Goal: Task Accomplishment & Management: Use online tool/utility

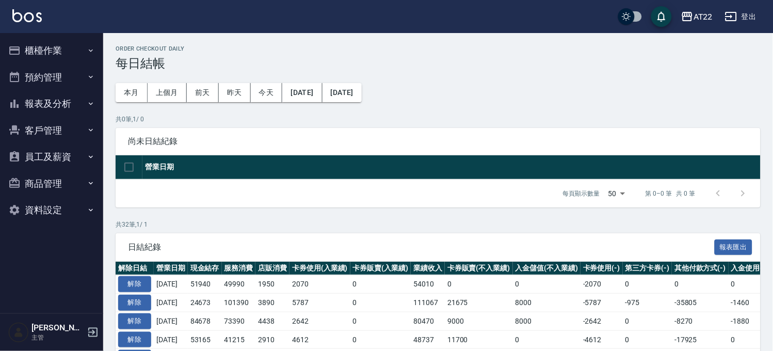
click at [42, 138] on button "客戶管理" at bounding box center [51, 130] width 95 height 27
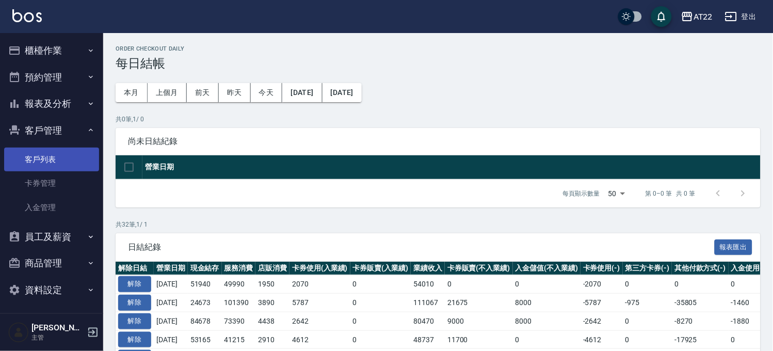
click at [43, 154] on link "客戶列表" at bounding box center [51, 160] width 95 height 24
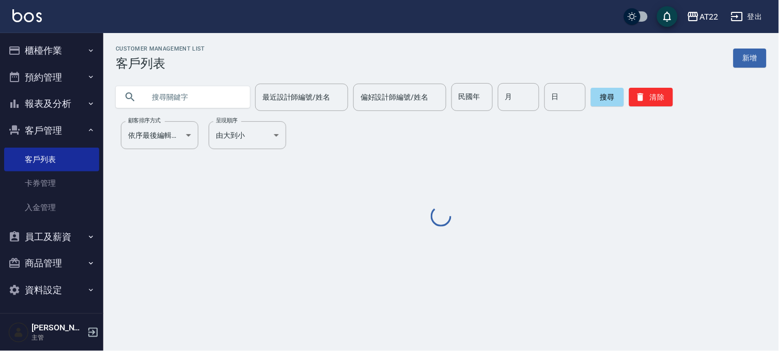
click at [205, 110] on input "text" at bounding box center [193, 97] width 97 height 28
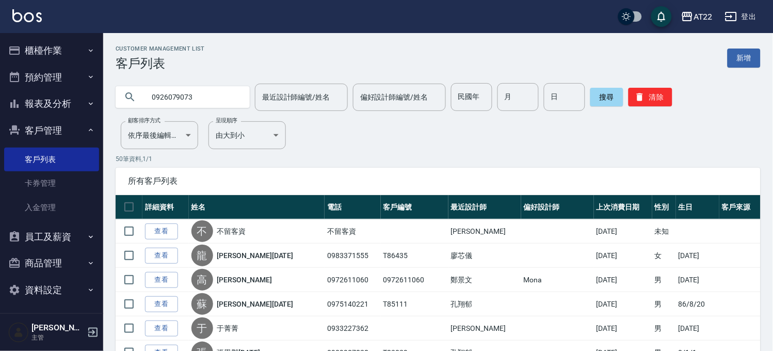
type input "0926079073"
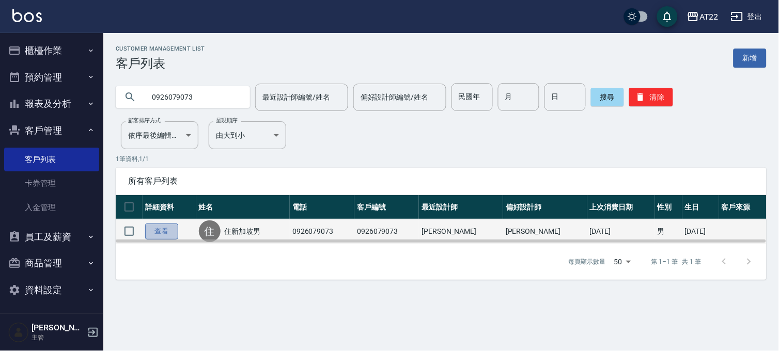
click at [156, 232] on link "查看" at bounding box center [161, 232] width 33 height 16
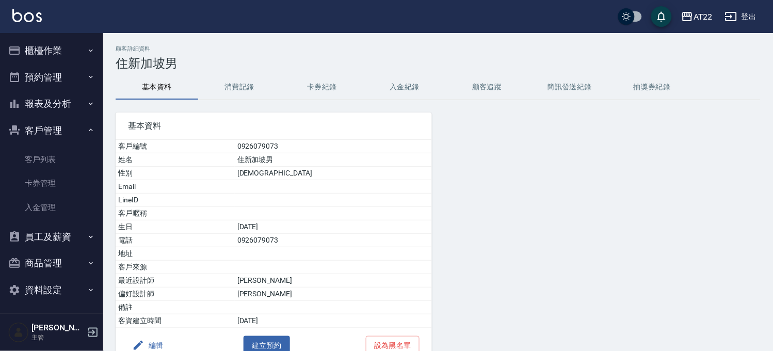
click at [270, 97] on button "消費記錄" at bounding box center [239, 87] width 83 height 25
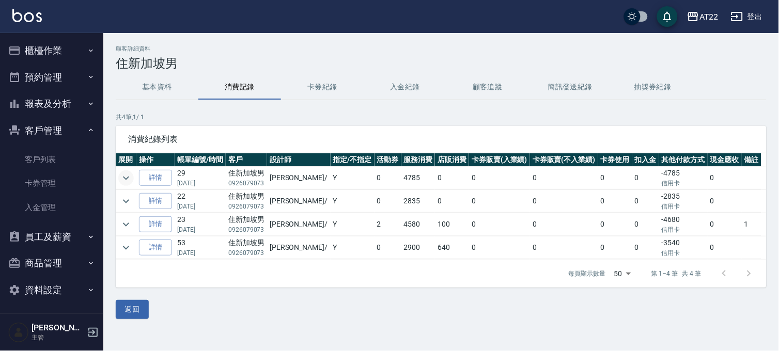
click at [122, 178] on icon "expand row" at bounding box center [126, 178] width 12 height 12
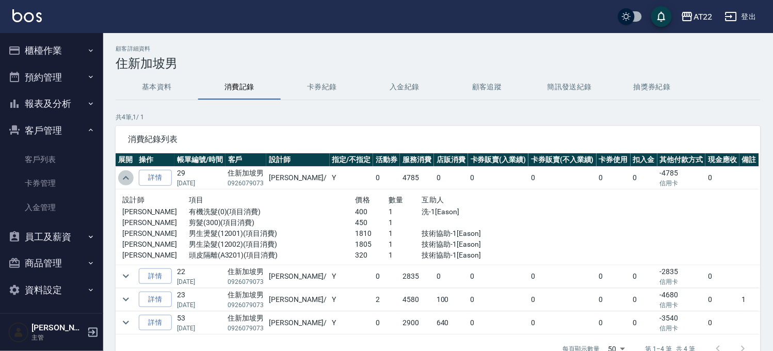
click at [131, 183] on icon "expand row" at bounding box center [126, 178] width 12 height 12
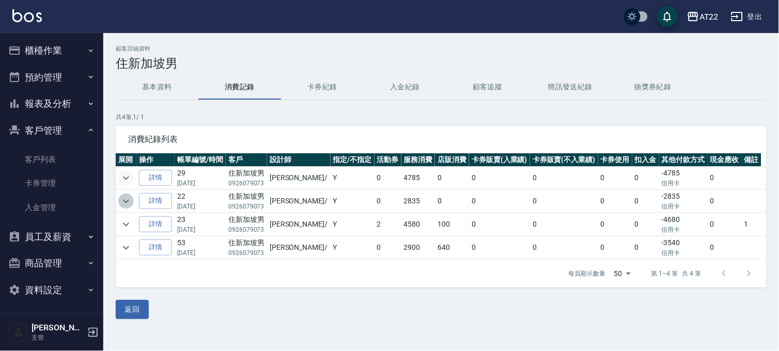
click at [126, 200] on icon "expand row" at bounding box center [126, 201] width 12 height 12
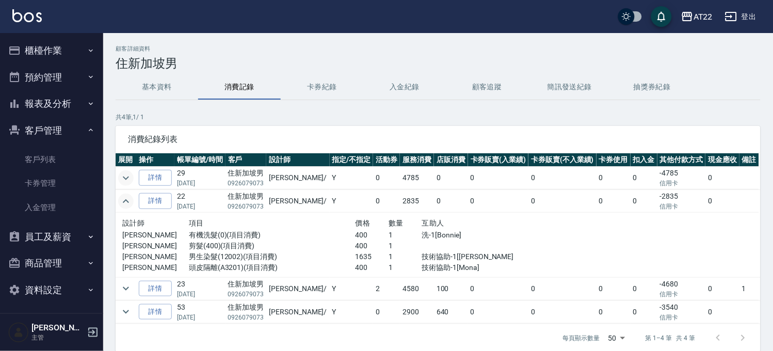
click at [126, 200] on icon "expand row" at bounding box center [126, 201] width 6 height 4
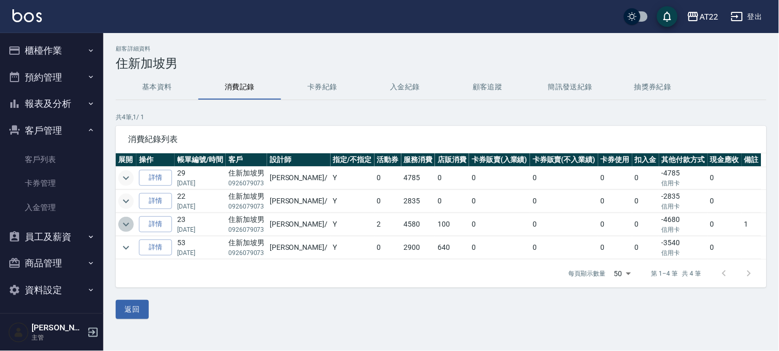
click at [125, 225] on icon "expand row" at bounding box center [126, 225] width 6 height 4
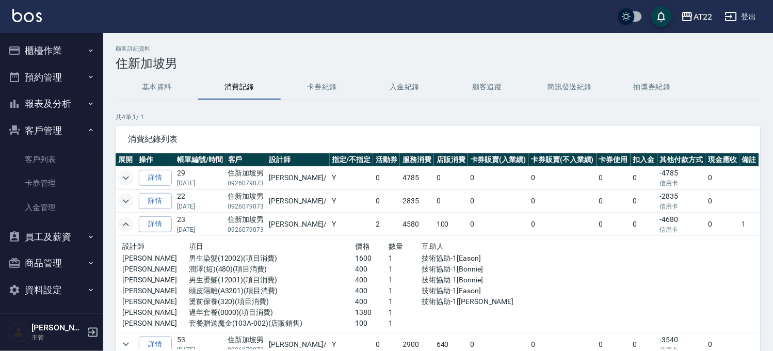
click at [130, 227] on icon "expand row" at bounding box center [126, 224] width 12 height 12
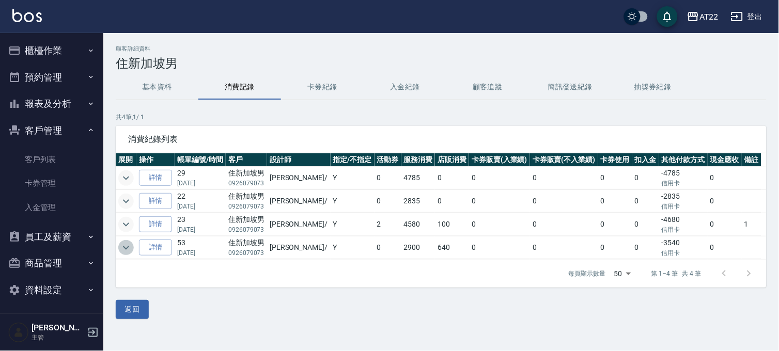
click at [129, 249] on icon "expand row" at bounding box center [126, 248] width 12 height 12
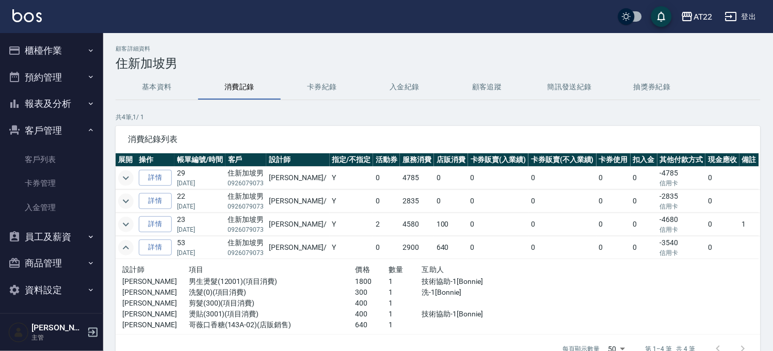
click at [129, 249] on icon "expand row" at bounding box center [126, 248] width 12 height 12
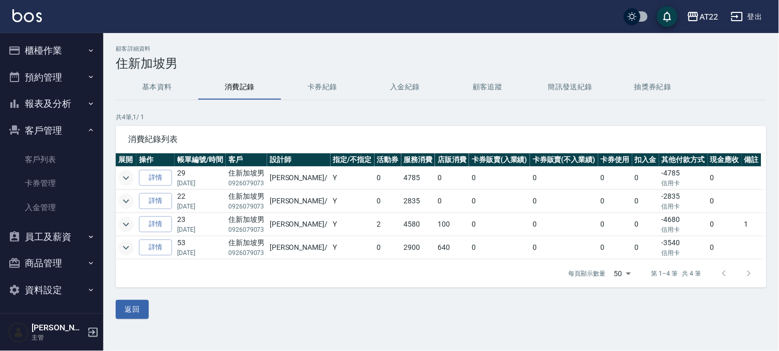
click at [130, 226] on icon "expand row" at bounding box center [126, 224] width 12 height 12
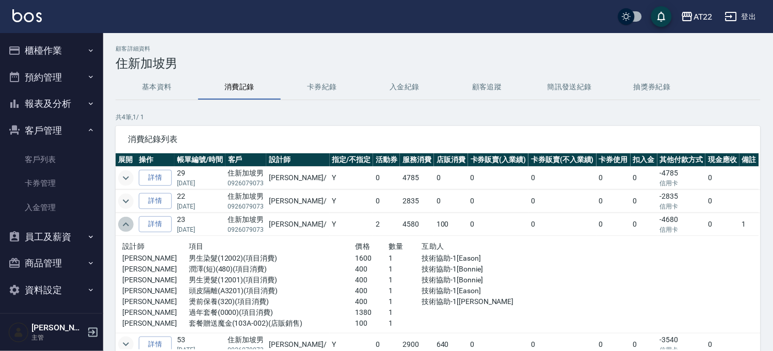
click at [130, 226] on icon "expand row" at bounding box center [126, 224] width 12 height 12
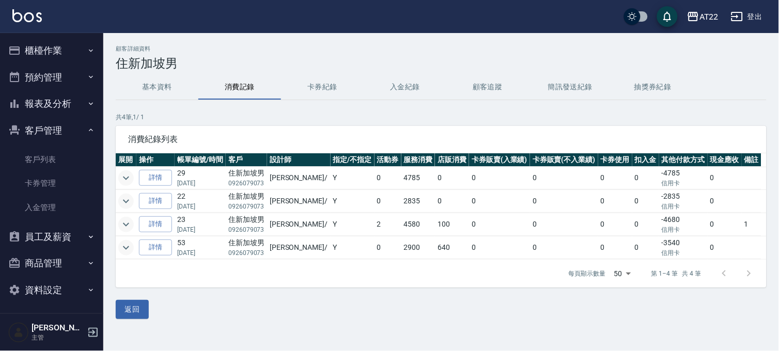
click at [130, 226] on icon "expand row" at bounding box center [126, 224] width 12 height 12
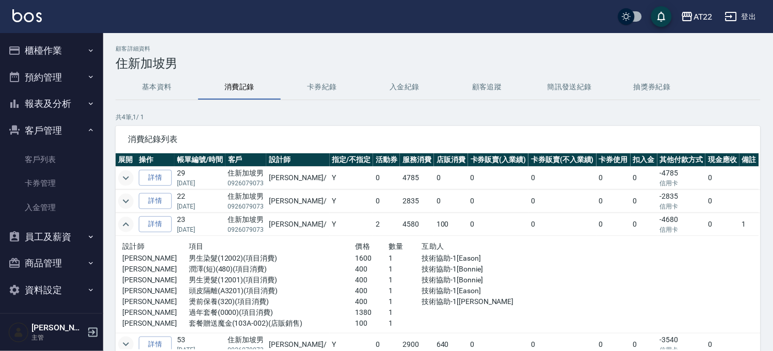
click at [130, 226] on icon "expand row" at bounding box center [126, 224] width 12 height 12
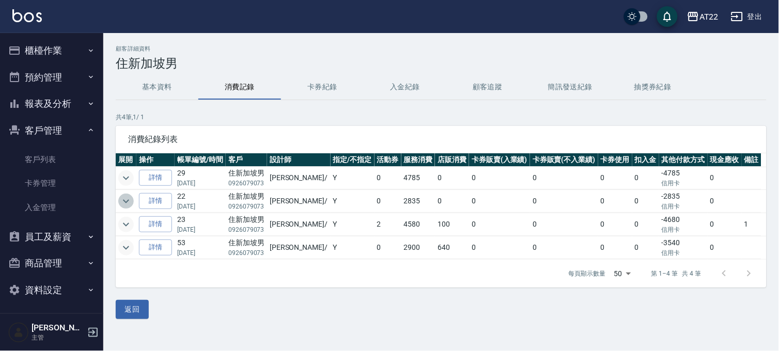
click at [127, 196] on icon "expand row" at bounding box center [126, 201] width 12 height 12
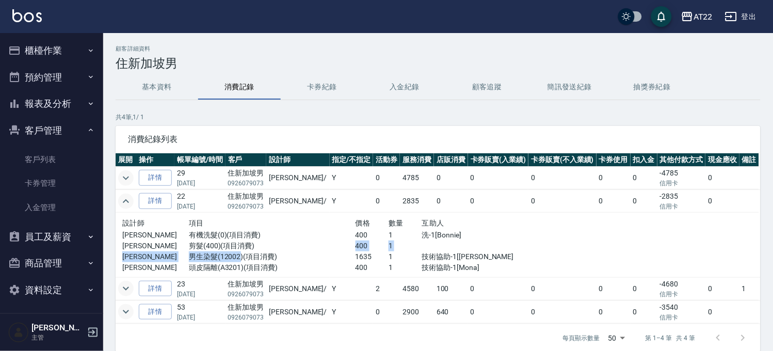
drag, startPoint x: 238, startPoint y: 253, endPoint x: 264, endPoint y: 248, distance: 26.7
click at [264, 248] on div "設計師 項目 價格 數量 互助人 [PERSON_NAME]洗髮(0)(項目消費) 400 1 洗-1[[PERSON_NAME]] [PERSON_NAME…" at bounding box center [322, 245] width 400 height 56
click at [359, 256] on p "1635" at bounding box center [373, 256] width 34 height 11
click at [122, 181] on icon "expand row" at bounding box center [126, 178] width 12 height 12
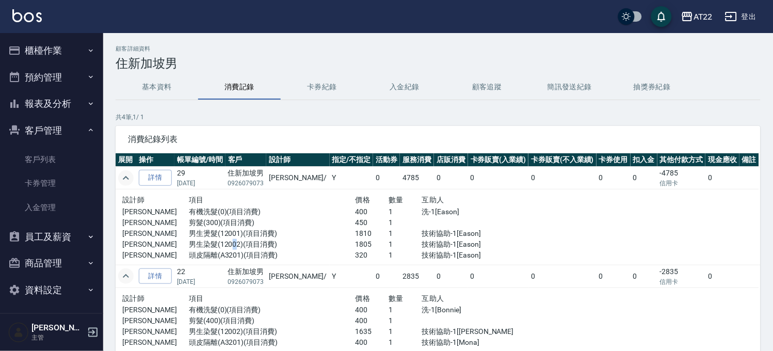
drag, startPoint x: 235, startPoint y: 244, endPoint x: 280, endPoint y: 245, distance: 44.9
click at [238, 244] on p "男生染髮(12002)(項目消費)" at bounding box center [272, 244] width 167 height 11
click at [290, 240] on p "男生染髮(12002)(項目消費)" at bounding box center [272, 244] width 167 height 11
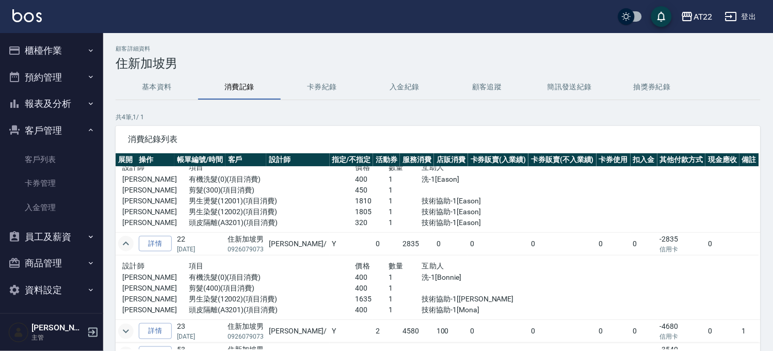
scroll to position [50, 0]
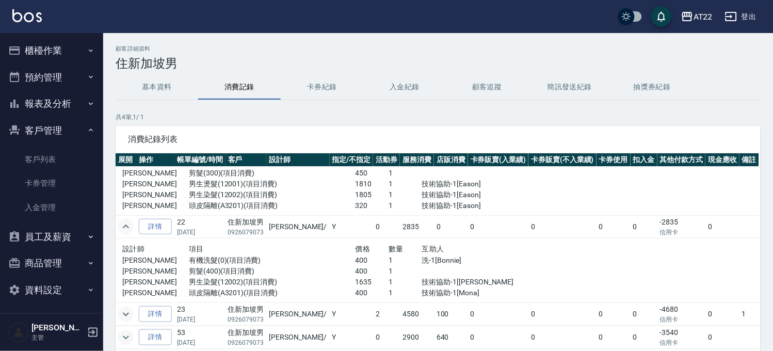
click at [131, 334] on icon "expand row" at bounding box center [126, 337] width 12 height 12
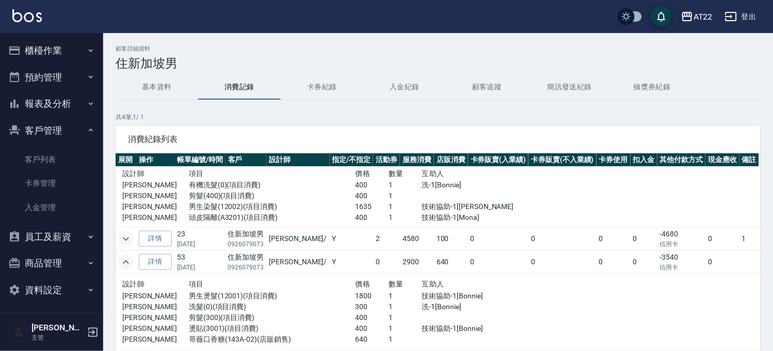
click at [125, 244] on icon "expand row" at bounding box center [126, 239] width 12 height 12
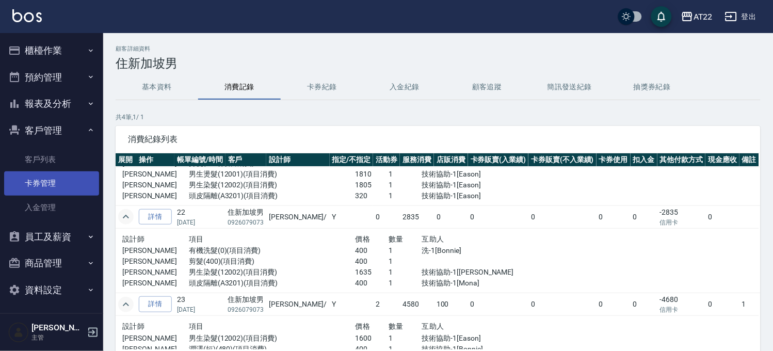
scroll to position [0, 0]
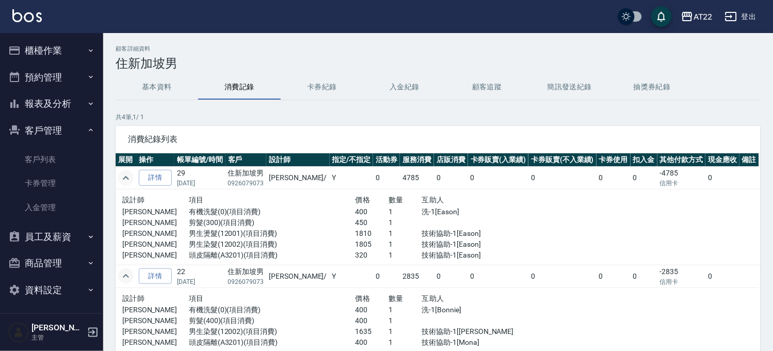
click at [87, 103] on icon "button" at bounding box center [91, 104] width 8 height 8
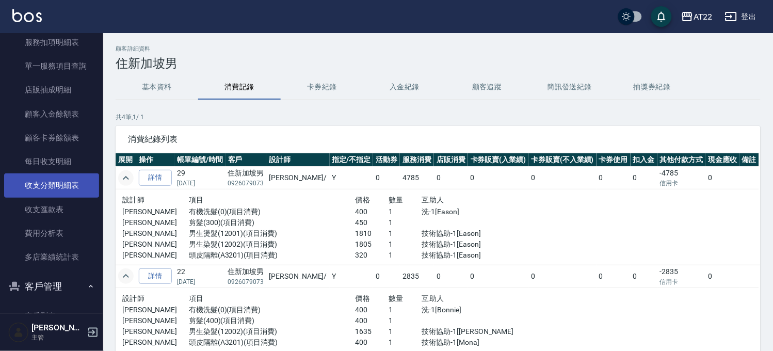
scroll to position [229, 0]
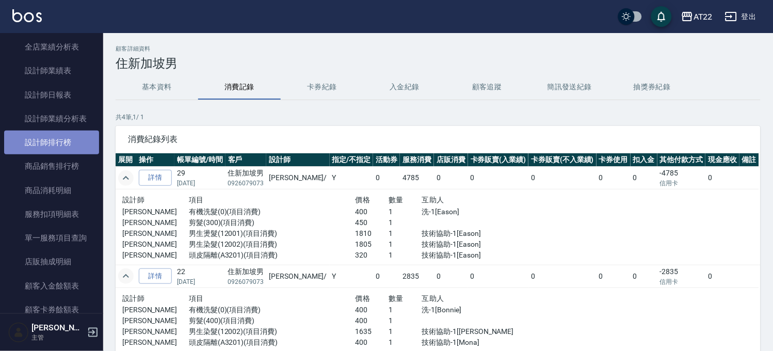
click at [69, 146] on link "設計師排行榜" at bounding box center [51, 143] width 95 height 24
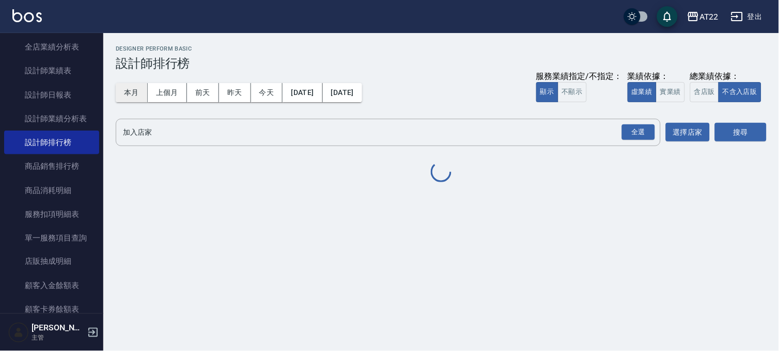
click at [139, 94] on button "本月" at bounding box center [132, 92] width 32 height 19
click at [634, 130] on div "全選" at bounding box center [638, 132] width 33 height 16
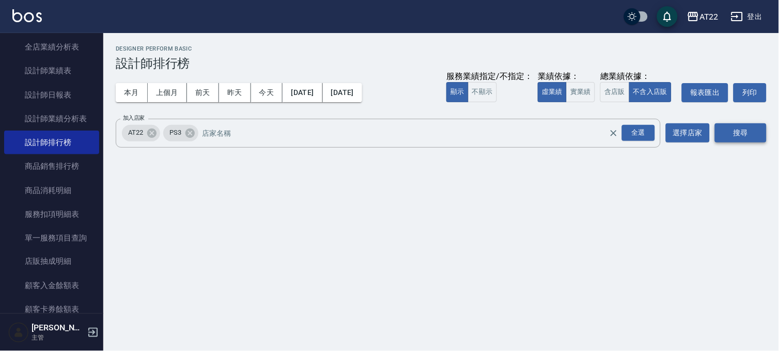
click at [730, 128] on button "搜尋" at bounding box center [741, 132] width 52 height 19
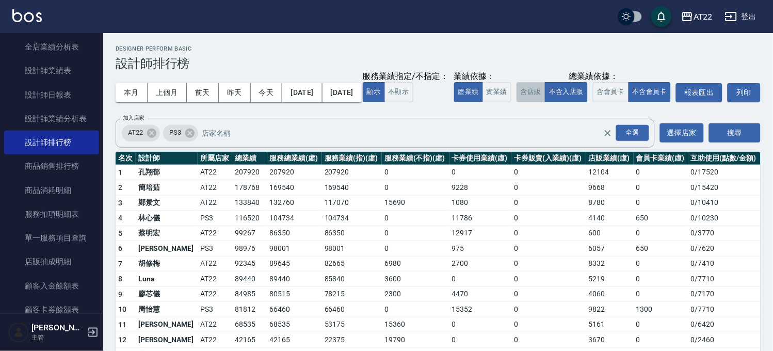
click at [517, 102] on button "含店販" at bounding box center [531, 92] width 29 height 20
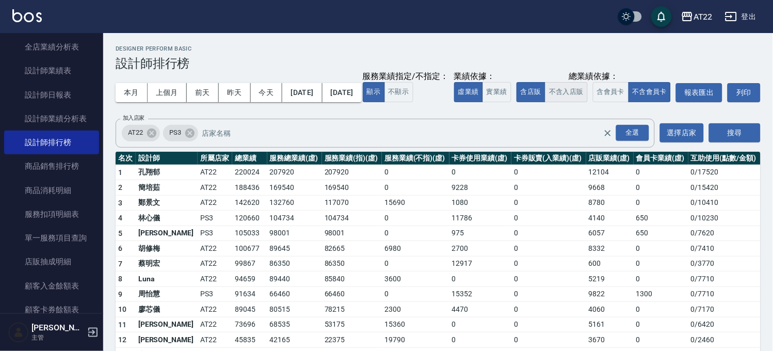
click at [545, 102] on button "不含入店販" at bounding box center [566, 92] width 43 height 20
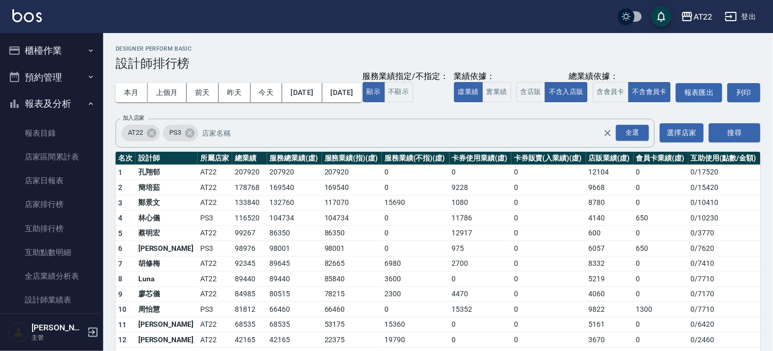
click at [58, 42] on button "櫃檯作業" at bounding box center [51, 50] width 95 height 27
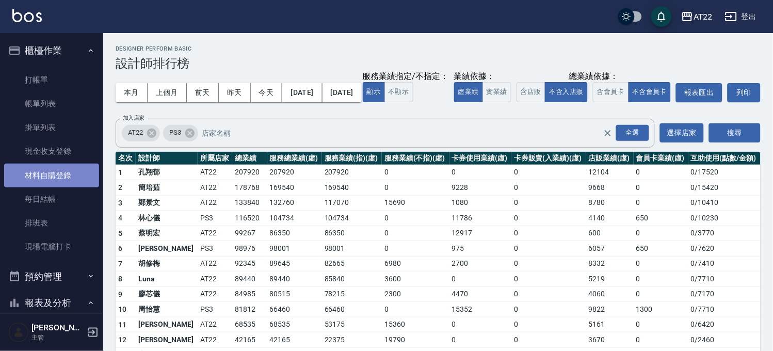
click at [78, 179] on link "材料自購登錄" at bounding box center [51, 176] width 95 height 24
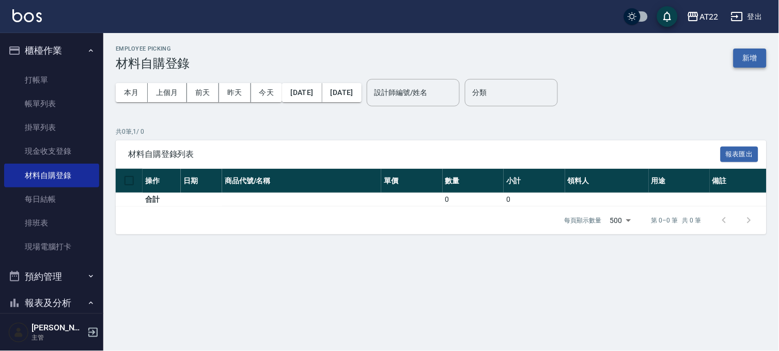
click at [752, 55] on button "新增" at bounding box center [749, 58] width 33 height 19
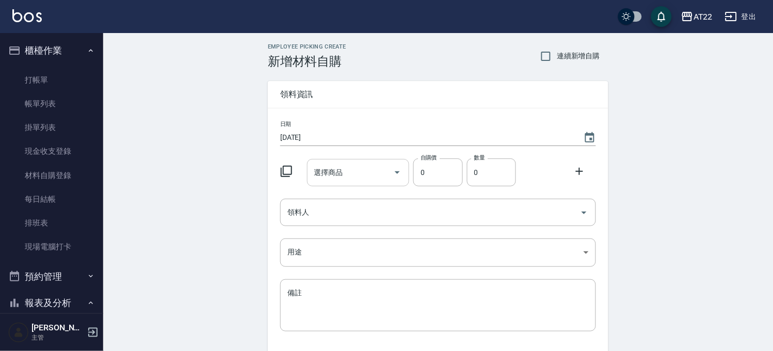
click at [332, 172] on div "選擇商品 選擇商品" at bounding box center [358, 172] width 103 height 27
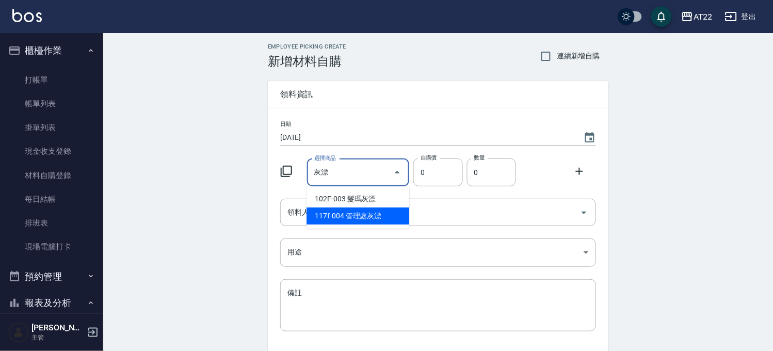
type input "管理處灰漂"
type input "500"
type input "1"
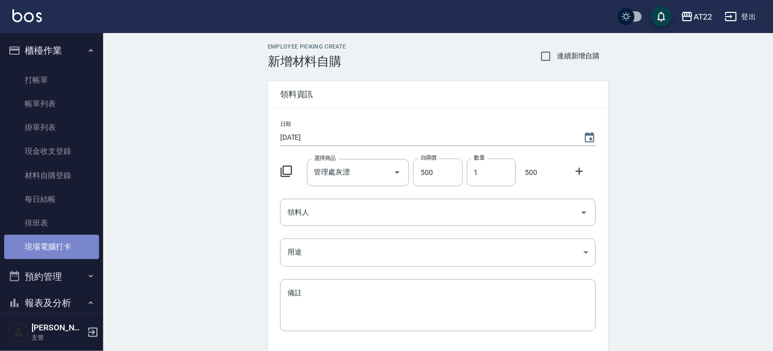
click at [57, 243] on link "現場電腦打卡" at bounding box center [51, 247] width 95 height 24
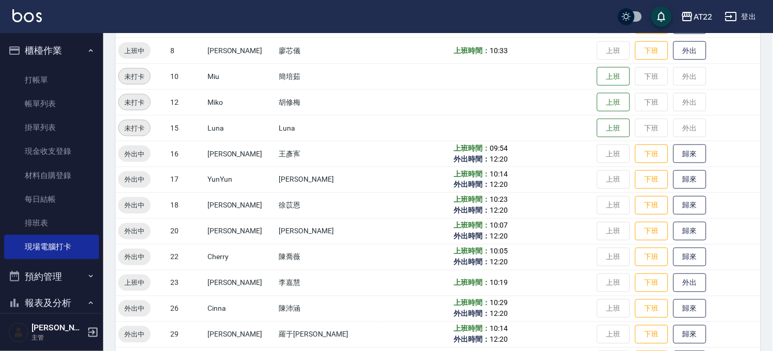
scroll to position [276, 0]
